Goal: Information Seeking & Learning: Learn about a topic

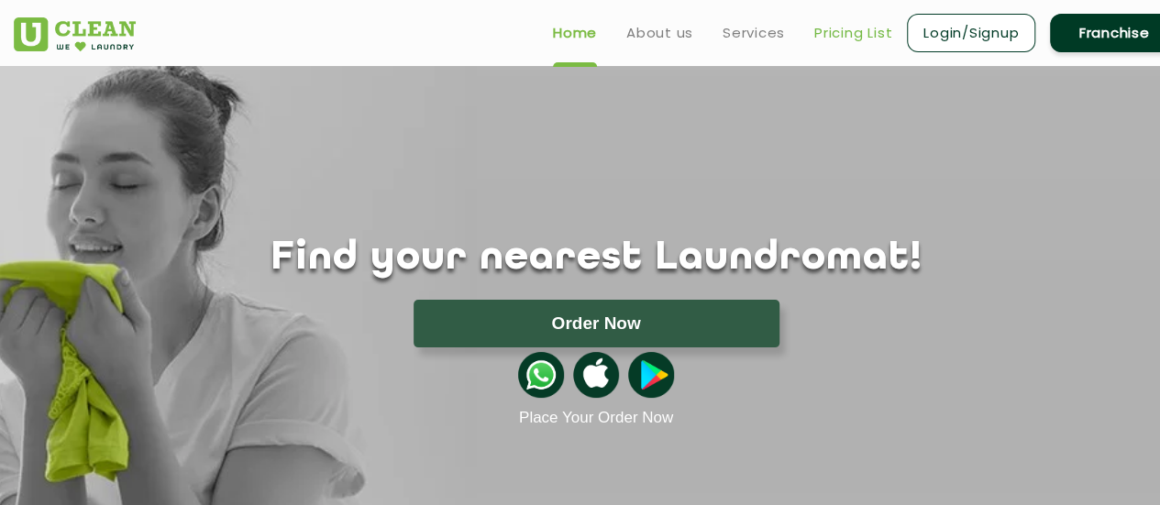
drag, startPoint x: 0, startPoint y: 0, endPoint x: 856, endPoint y: 36, distance: 856.4
click at [856, 36] on link "Pricing List" at bounding box center [853, 33] width 78 height 22
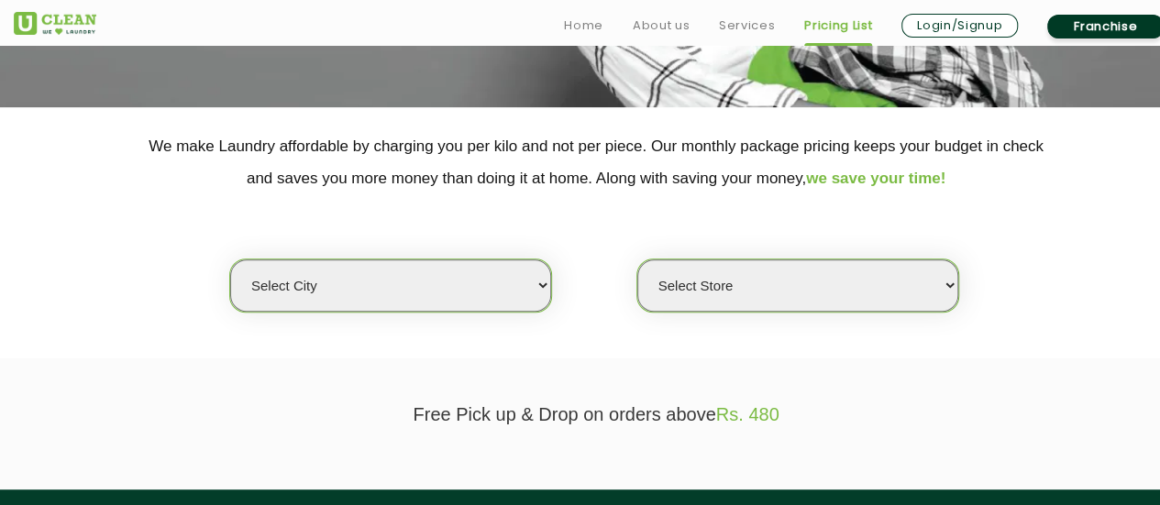
scroll to position [332, 0]
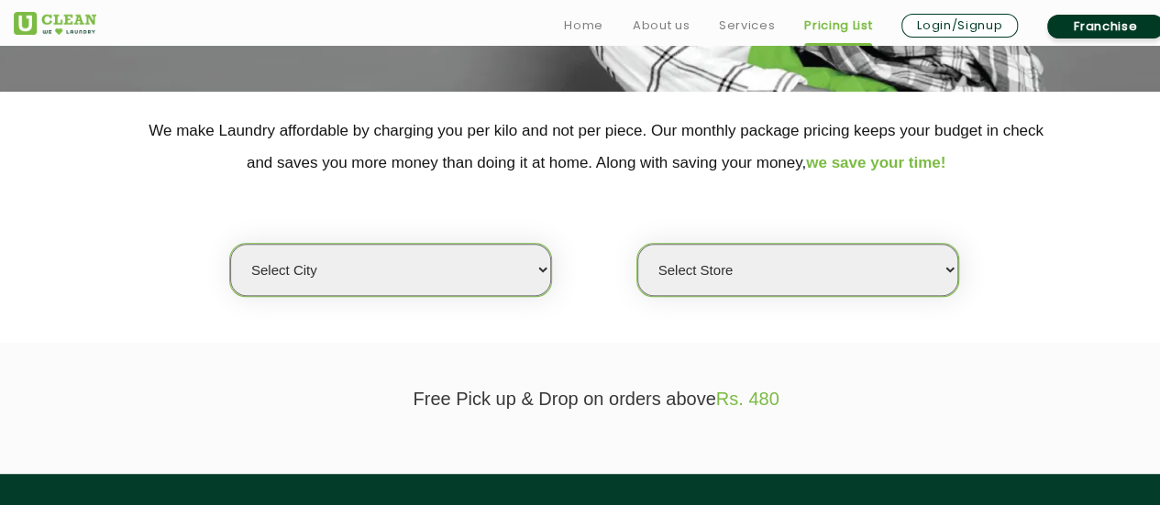
click at [504, 282] on select "Select city [GEOGRAPHIC_DATA] [GEOGRAPHIC_DATA] [GEOGRAPHIC_DATA] [GEOGRAPHIC_D…" at bounding box center [390, 270] width 321 height 52
select select "1"
click at [230, 244] on select "Select city [GEOGRAPHIC_DATA] [GEOGRAPHIC_DATA] [GEOGRAPHIC_DATA] [GEOGRAPHIC_D…" at bounding box center [390, 270] width 321 height 52
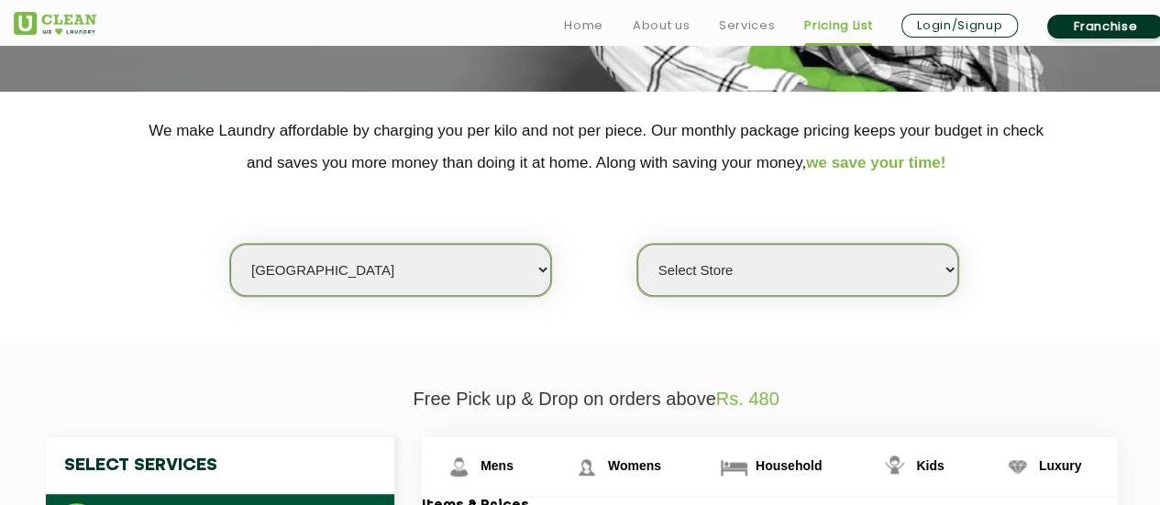
click at [752, 251] on select "Select Store [GEOGRAPHIC_DATA] [GEOGRAPHIC_DATA] 2 [GEOGRAPHIC_DATA] [PERSON_NA…" at bounding box center [797, 270] width 321 height 52
select select "407"
click at [637, 244] on select "Select Store [GEOGRAPHIC_DATA] [GEOGRAPHIC_DATA] 2 [GEOGRAPHIC_DATA] [PERSON_NA…" at bounding box center [797, 270] width 321 height 52
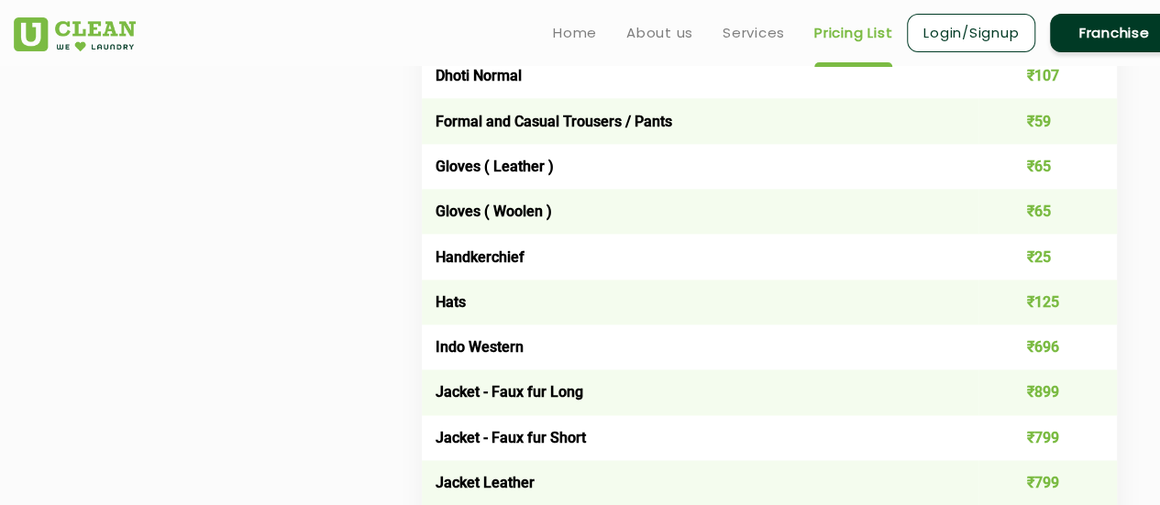
scroll to position [668, 0]
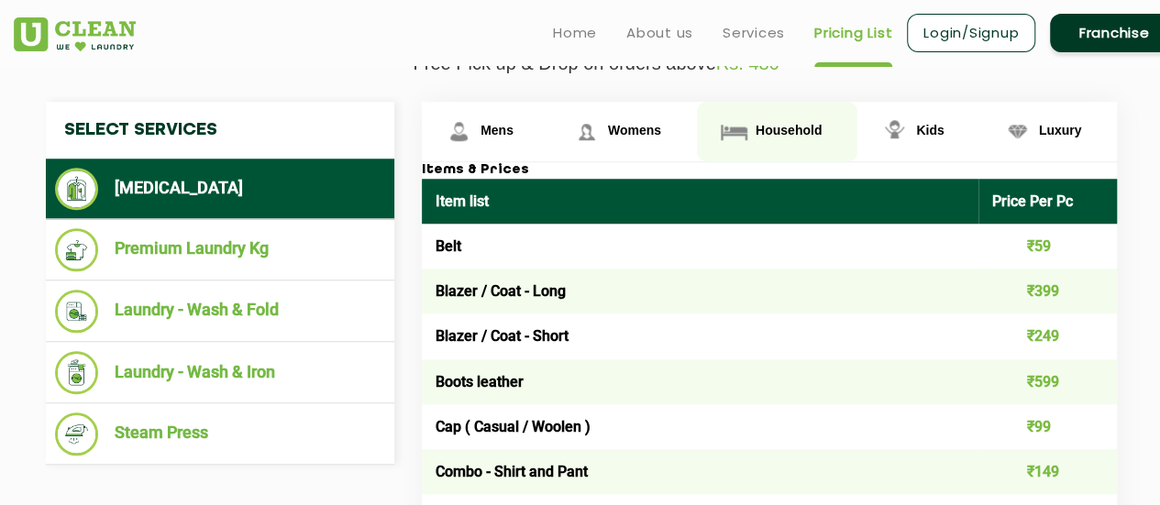
click at [811, 130] on span "Household" at bounding box center [789, 130] width 66 height 15
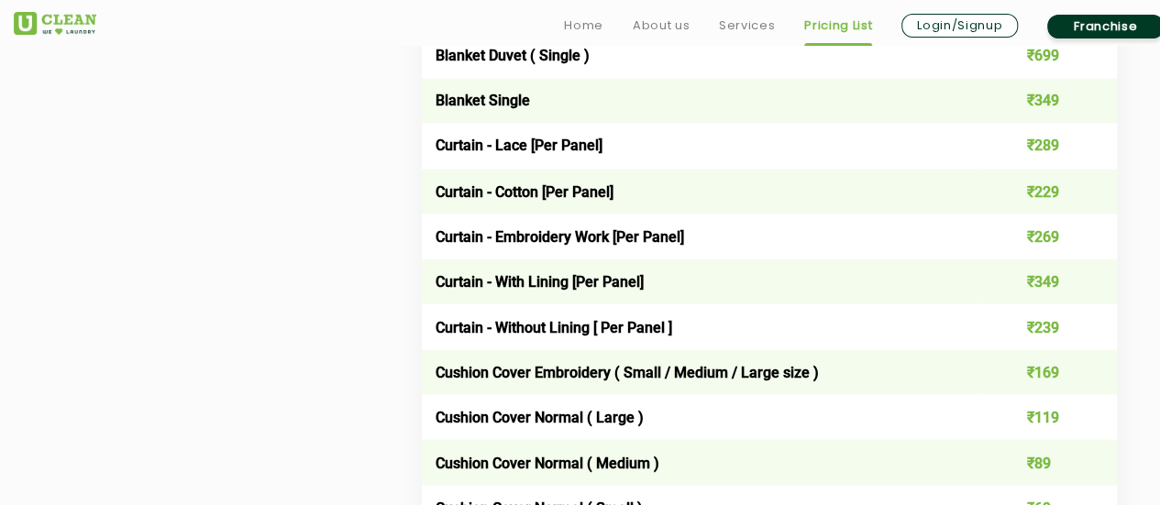
scroll to position [1584, 0]
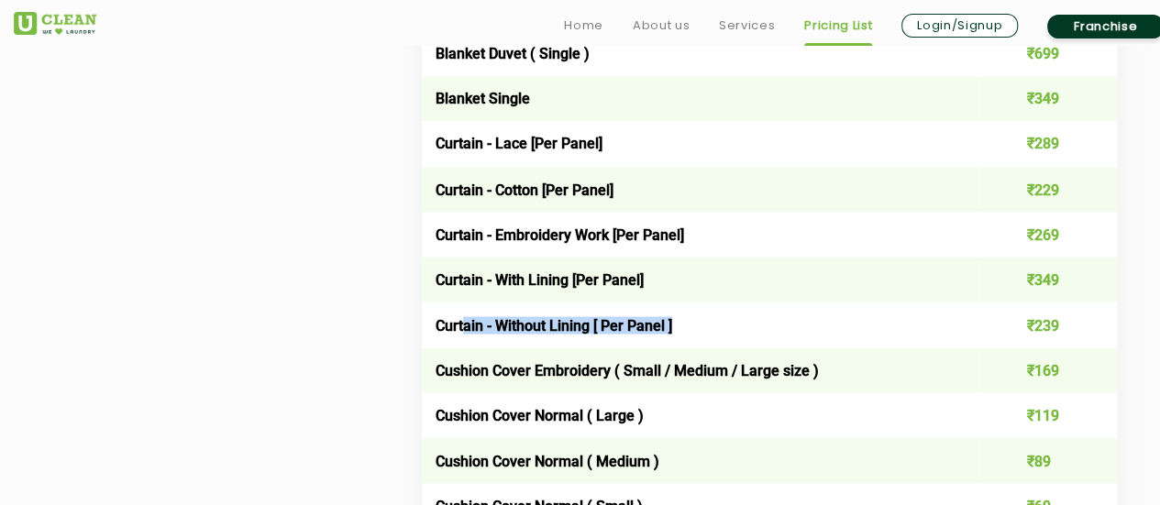
drag, startPoint x: 466, startPoint y: 333, endPoint x: 690, endPoint y: 348, distance: 224.2
click at [690, 347] on td "Curtain - Without Lining [ Per Panel ]" at bounding box center [700, 324] width 557 height 45
click at [748, 326] on td "Curtain - Without Lining [ Per Panel ]" at bounding box center [700, 324] width 557 height 45
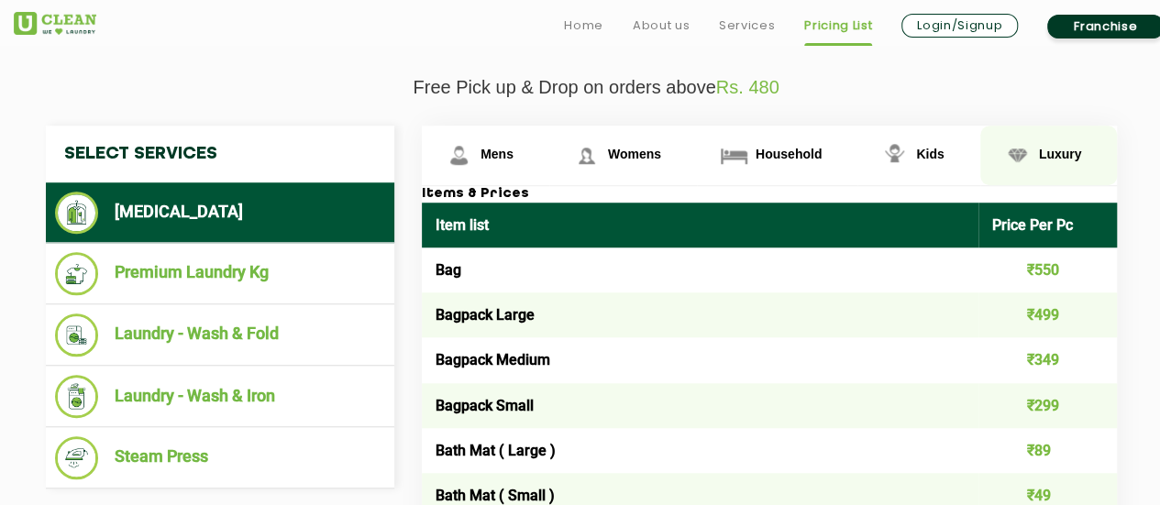
scroll to position [682, 0]
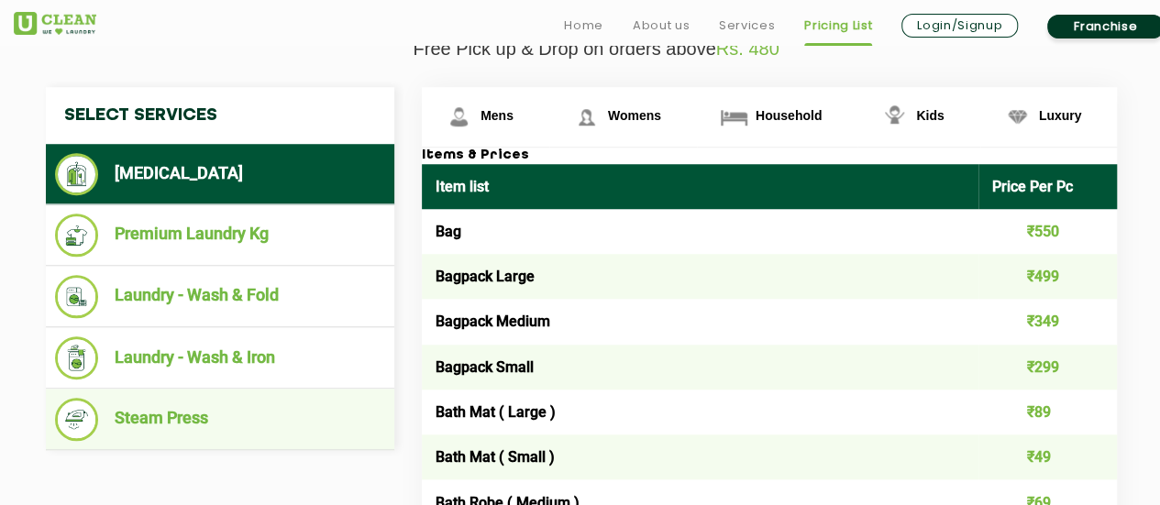
click at [168, 420] on li "Steam Press" at bounding box center [220, 419] width 330 height 43
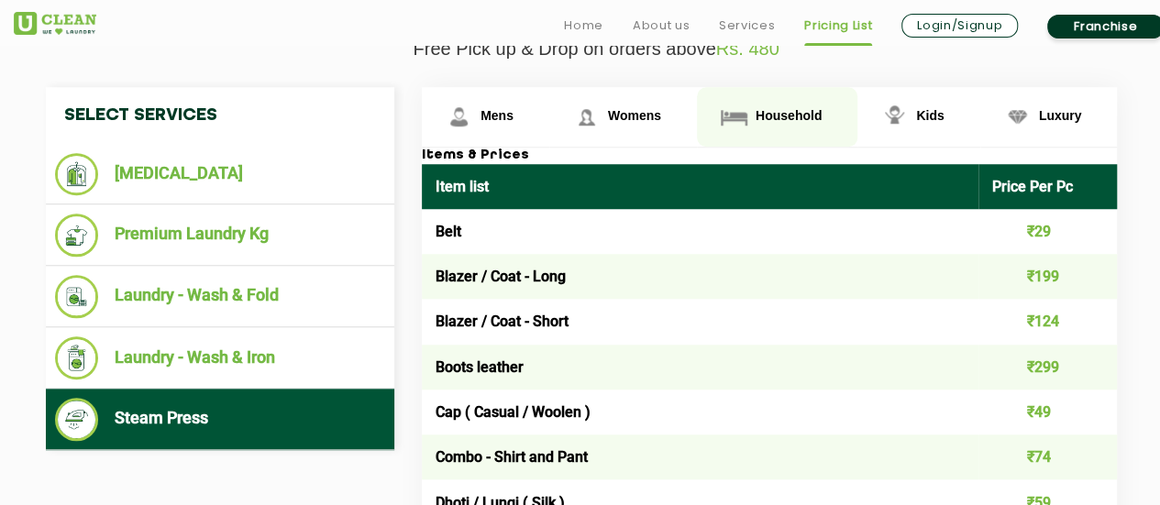
click at [758, 124] on link "Household" at bounding box center [777, 117] width 160 height 60
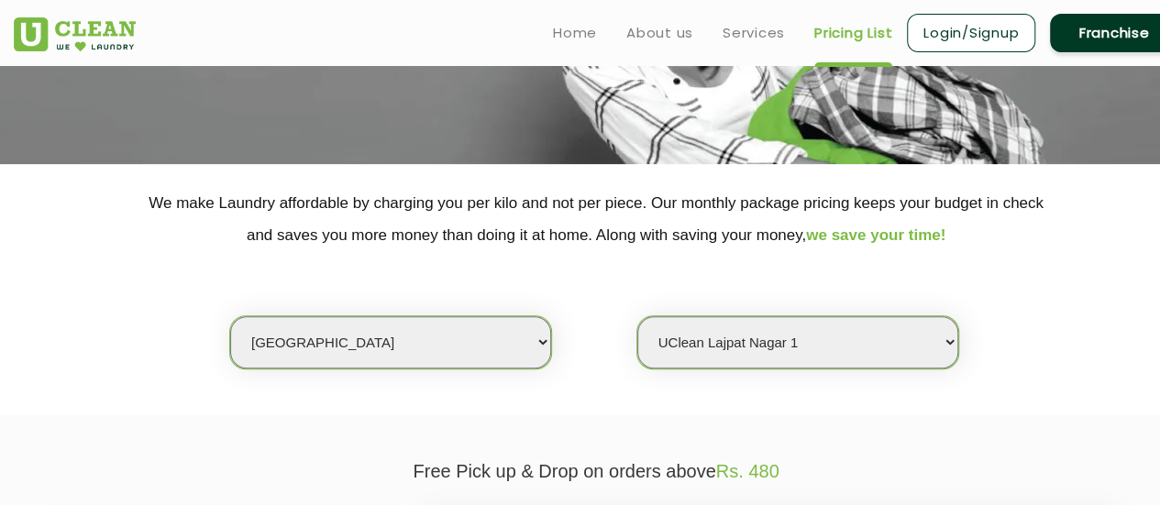
scroll to position [0, 0]
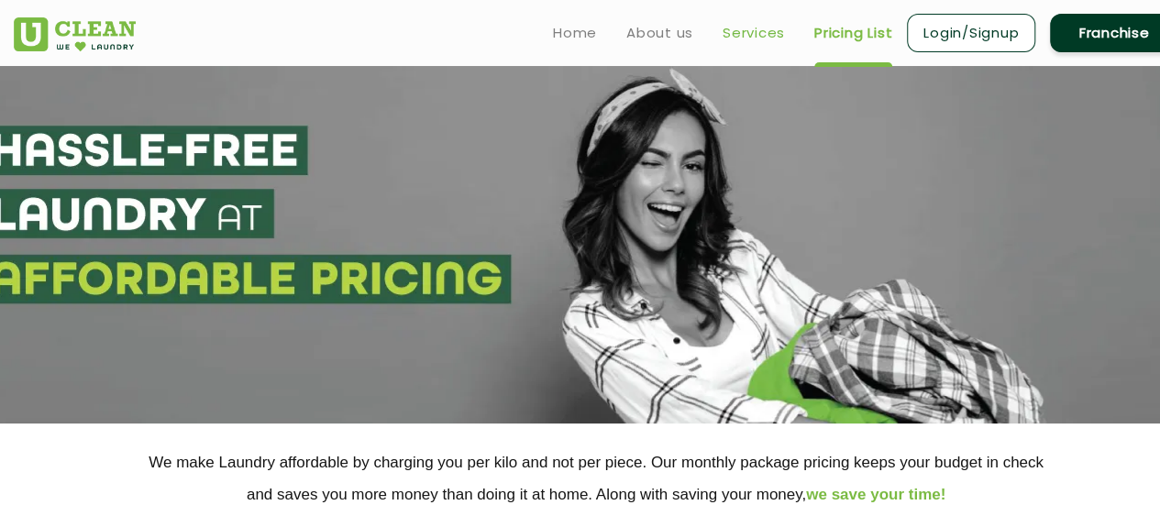
click at [746, 28] on link "Services" at bounding box center [754, 33] width 62 height 22
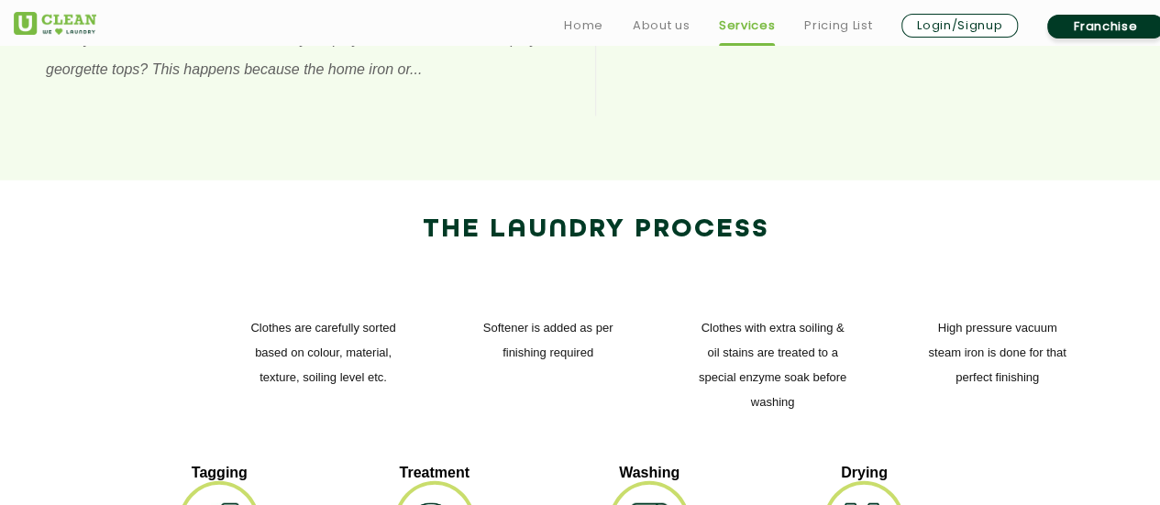
scroll to position [2499, 0]
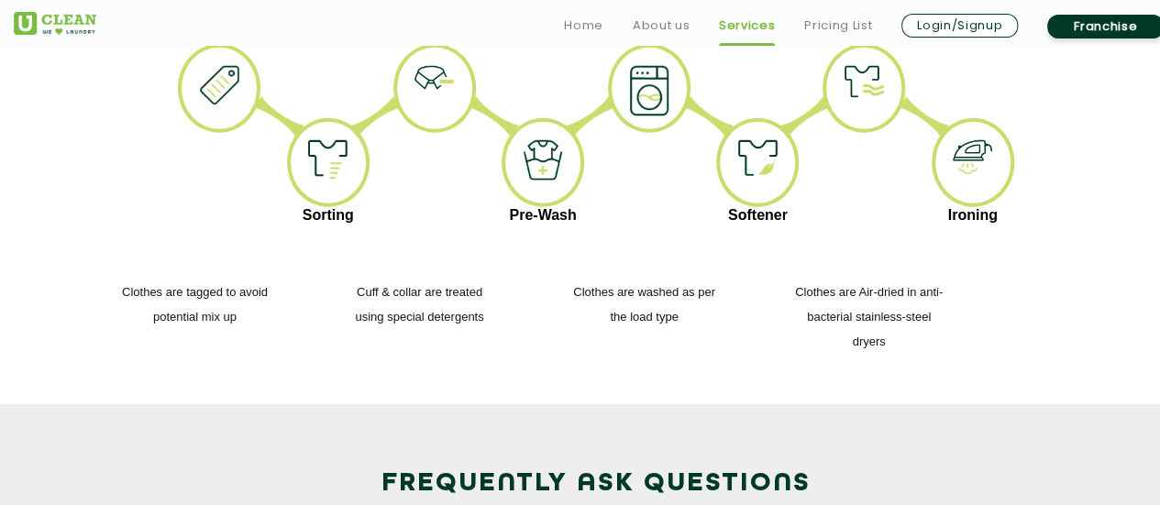
click at [1085, 28] on link "Franchise" at bounding box center [1105, 27] width 116 height 24
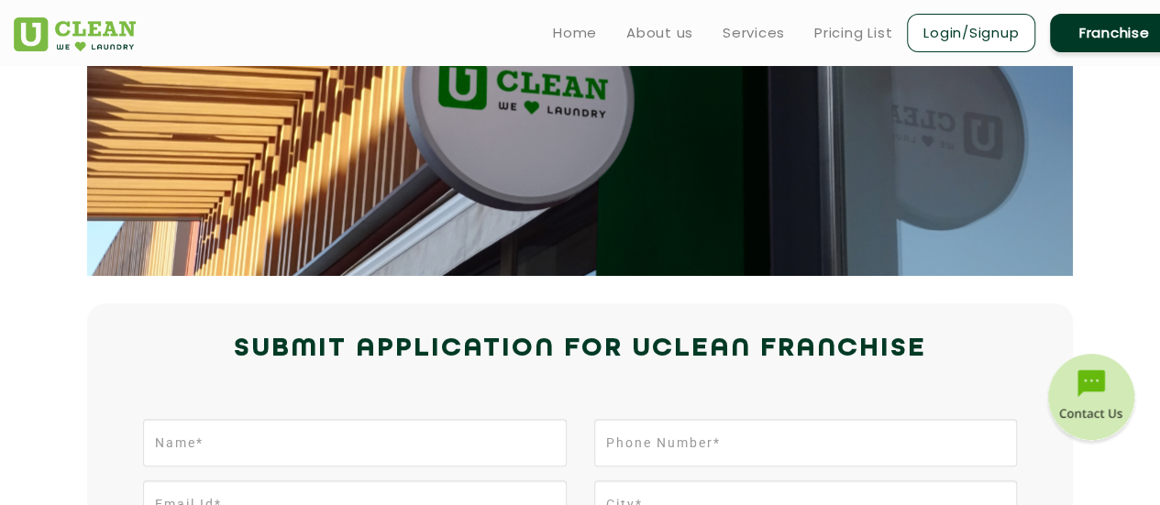
scroll to position [99, 0]
